Goal: Navigation & Orientation: Go to known website

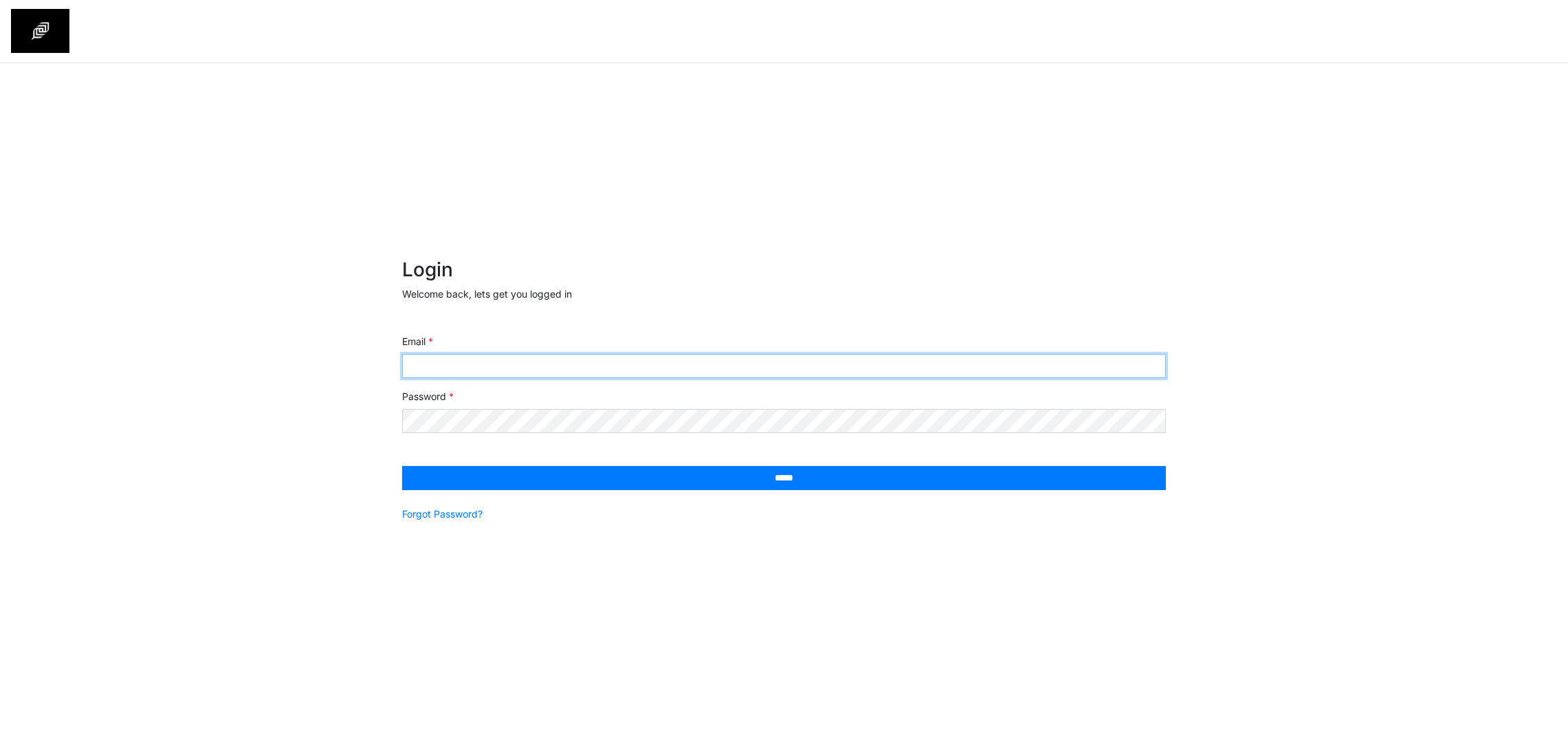
type input "**********"
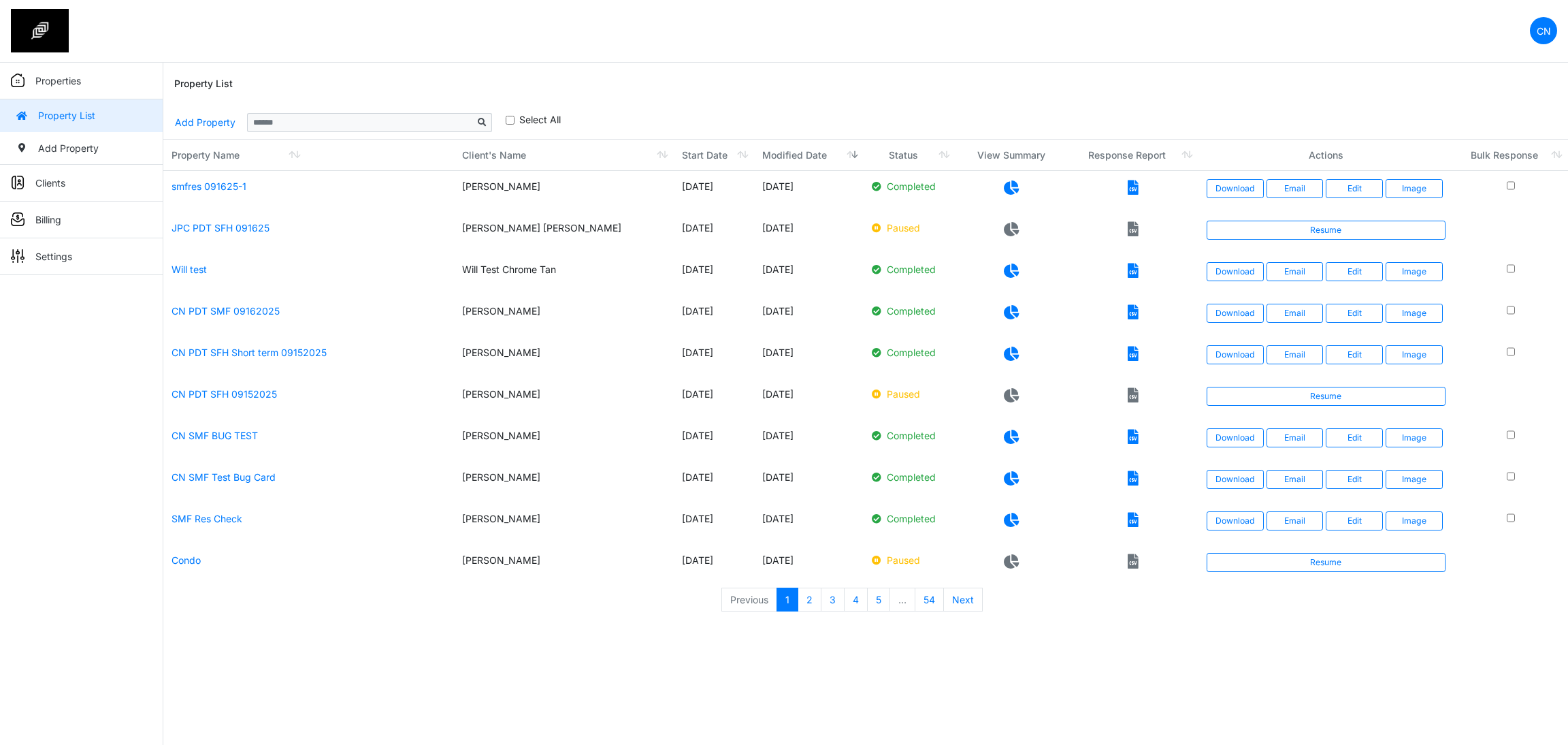
click at [810, 63] on div "Property List" at bounding box center [865, 85] width 1383 height 44
